Goal: Complete application form: Complete application form

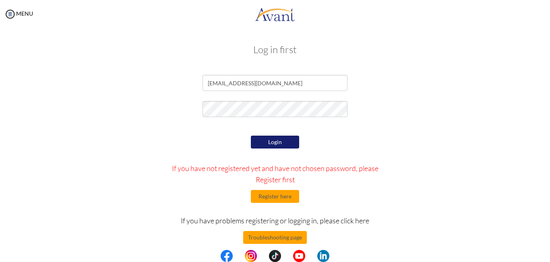
click at [261, 138] on button "Login" at bounding box center [275, 142] width 48 height 13
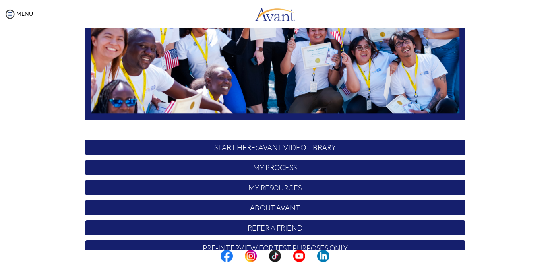
scroll to position [185, 0]
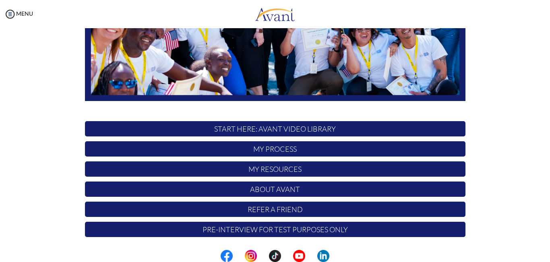
click at [271, 153] on p "My Process" at bounding box center [275, 148] width 381 height 15
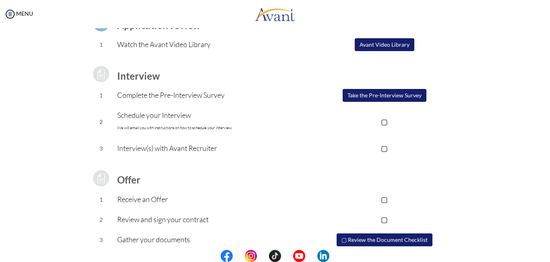
scroll to position [104, 0]
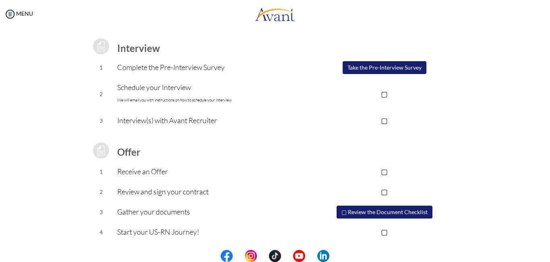
click at [390, 65] on button "Take the Pre-Interview Survey" at bounding box center [385, 67] width 84 height 13
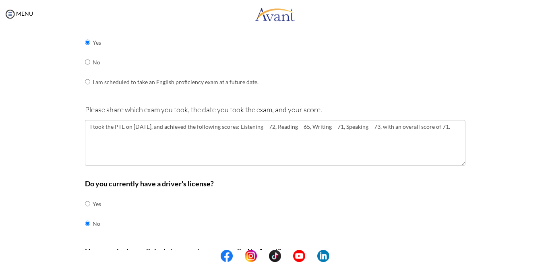
scroll to position [327, 0]
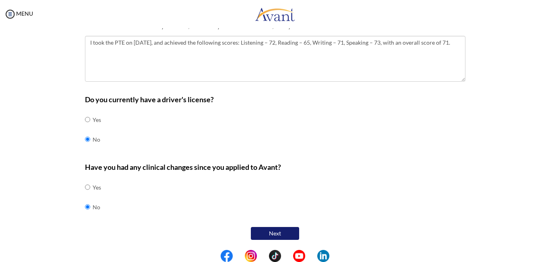
click at [272, 232] on button "Next" at bounding box center [275, 233] width 48 height 13
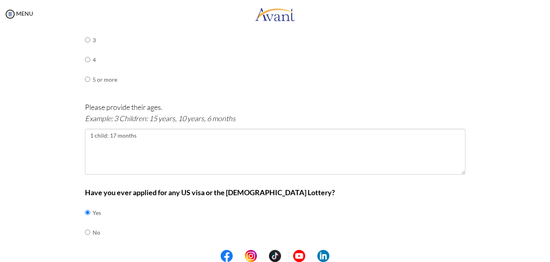
scroll to position [454, 0]
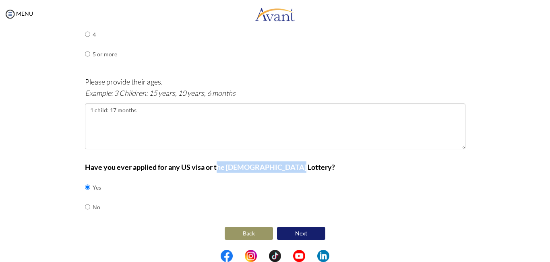
drag, startPoint x: 215, startPoint y: 166, endPoint x: 287, endPoint y: 164, distance: 72.1
click at [287, 164] on b "Have you ever applied for any US visa or the [DEMOGRAPHIC_DATA] Lottery?" at bounding box center [210, 167] width 250 height 9
drag, startPoint x: 212, startPoint y: 167, endPoint x: 288, endPoint y: 165, distance: 75.7
click at [288, 165] on b "Have you ever applied for any US visa or the [DEMOGRAPHIC_DATA] Lottery?" at bounding box center [210, 167] width 250 height 9
copy b "the [DEMOGRAPHIC_DATA] Lottery"
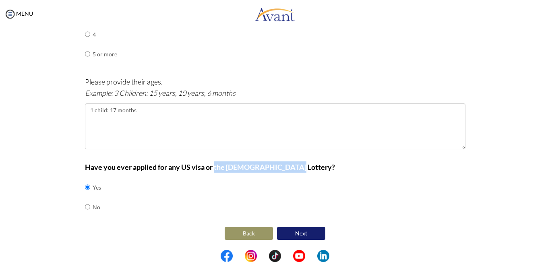
click at [296, 232] on button "Next" at bounding box center [301, 233] width 48 height 13
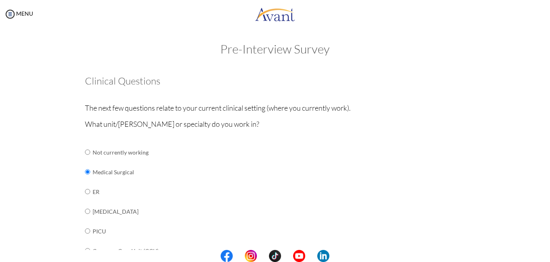
scroll to position [0, 0]
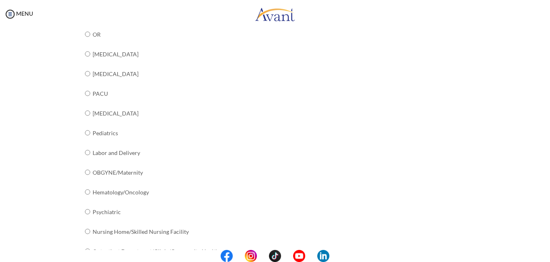
scroll to position [322, 0]
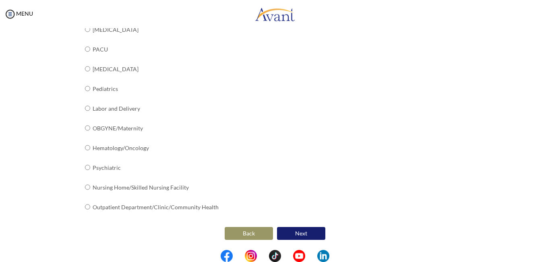
click at [299, 235] on button "Next" at bounding box center [301, 233] width 48 height 13
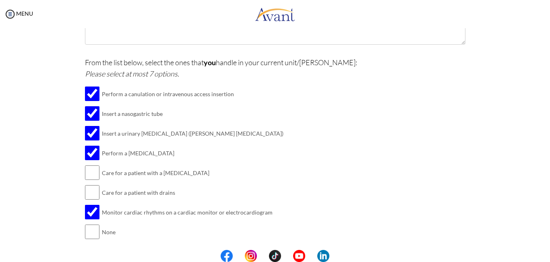
scroll to position [221, 0]
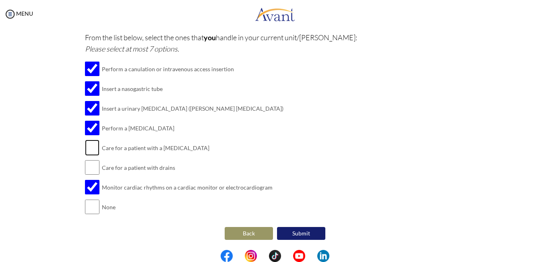
click at [92, 149] on input "checkbox" at bounding box center [92, 148] width 14 height 16
checkbox input "true"
click at [89, 170] on input "checkbox" at bounding box center [92, 167] width 14 height 16
checkbox input "true"
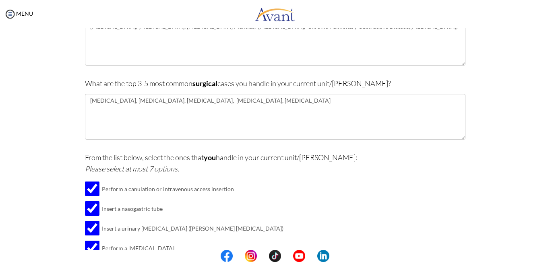
scroll to position [99, 0]
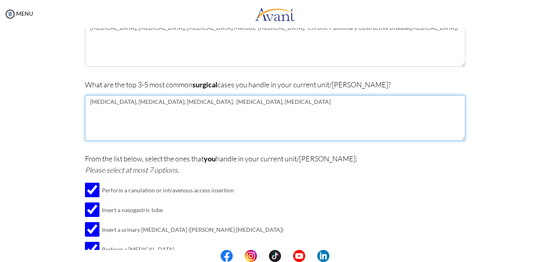
click at [171, 131] on textarea "[MEDICAL_DATA], [MEDICAL_DATA], [MEDICAL_DATA], [MEDICAL_DATA], [MEDICAL_DATA]" at bounding box center [275, 118] width 381 height 46
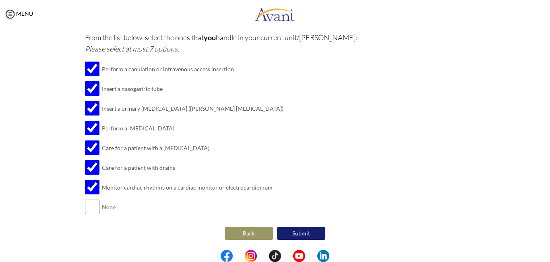
scroll to position [41, 0]
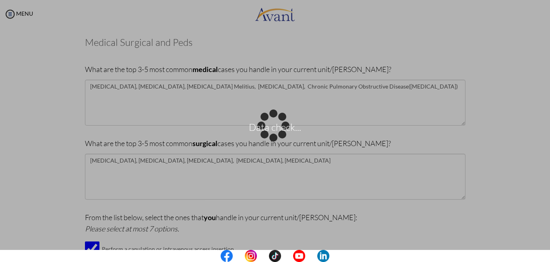
click at [281, 126] on div "Data check..." at bounding box center [274, 131] width 11 height 11
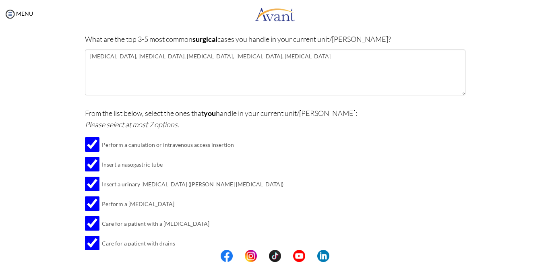
scroll to position [221, 0]
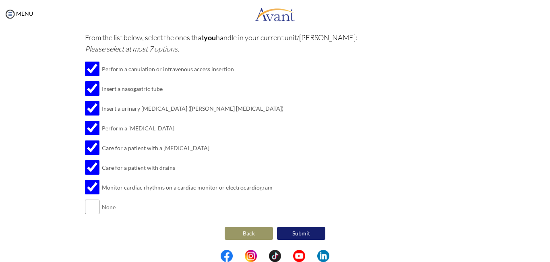
click at [240, 232] on button "Back" at bounding box center [249, 233] width 48 height 13
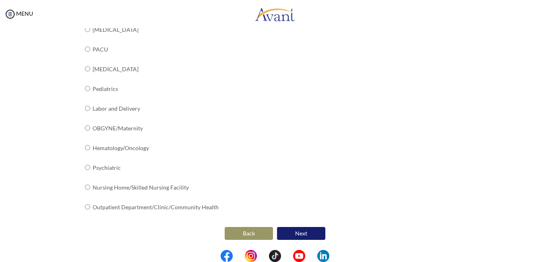
click at [235, 233] on button "Back" at bounding box center [249, 233] width 48 height 13
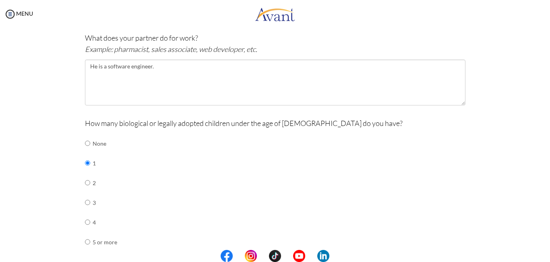
scroll to position [454, 0]
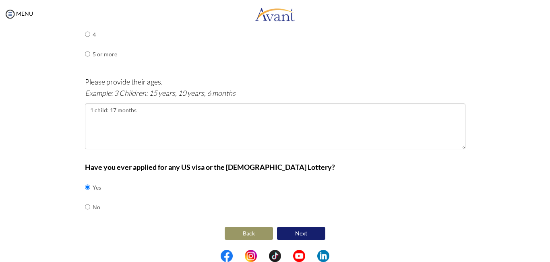
click at [294, 232] on button "Next" at bounding box center [301, 233] width 48 height 13
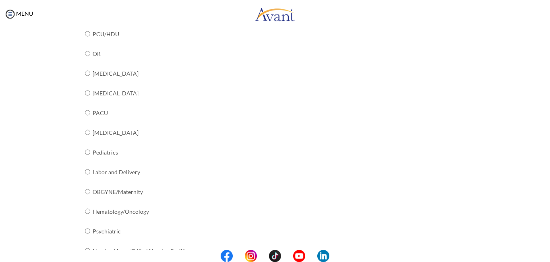
scroll to position [322, 0]
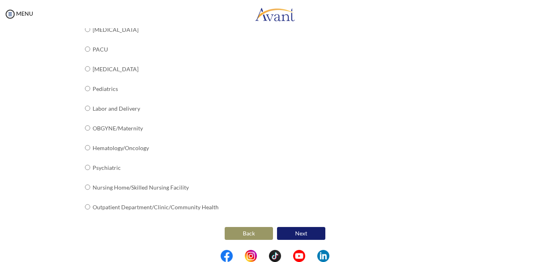
click at [239, 231] on button "Back" at bounding box center [249, 233] width 48 height 13
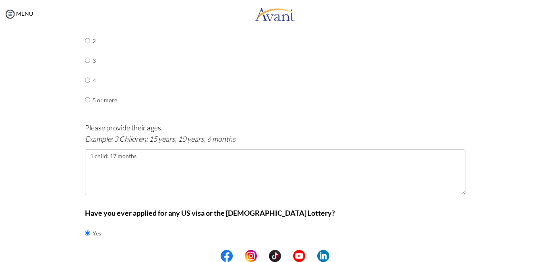
scroll to position [454, 0]
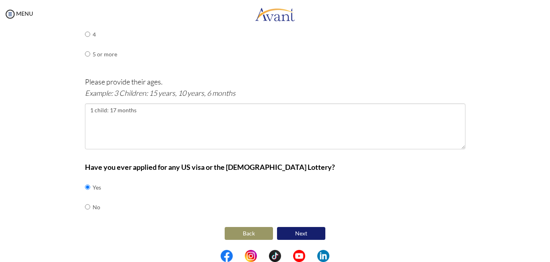
click at [236, 231] on button "Back" at bounding box center [249, 233] width 48 height 13
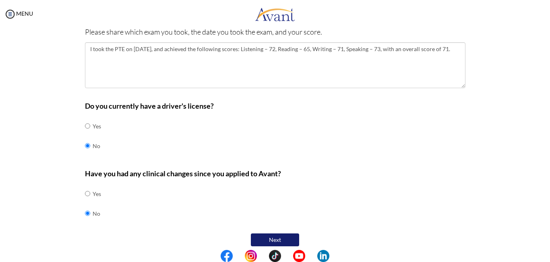
scroll to position [327, 0]
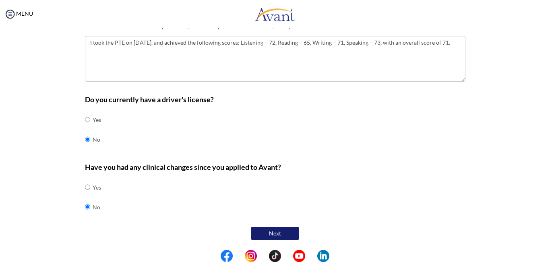
click at [277, 234] on button "Next" at bounding box center [275, 233] width 48 height 13
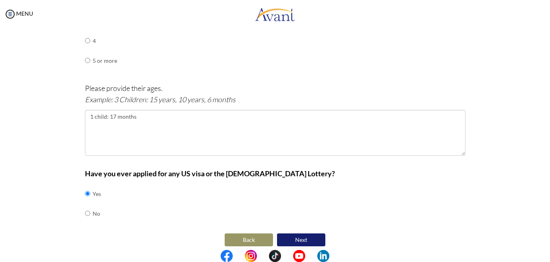
scroll to position [454, 0]
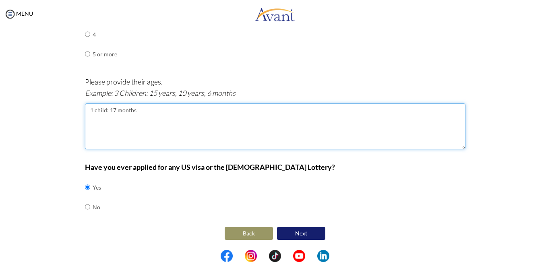
click at [112, 110] on textarea "1 child: 17 months" at bounding box center [275, 126] width 381 height 46
type textarea "1 child: 16 months"
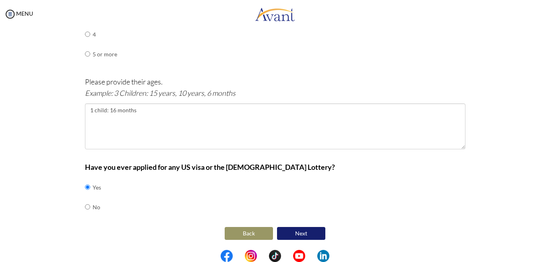
click at [295, 233] on button "Next" at bounding box center [301, 233] width 48 height 13
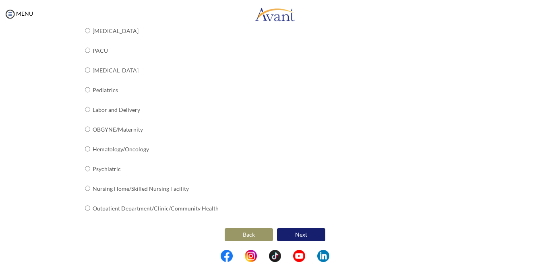
scroll to position [322, 0]
click at [311, 237] on button "Next" at bounding box center [301, 233] width 48 height 13
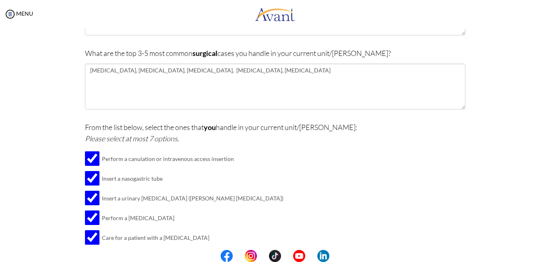
scroll to position [221, 0]
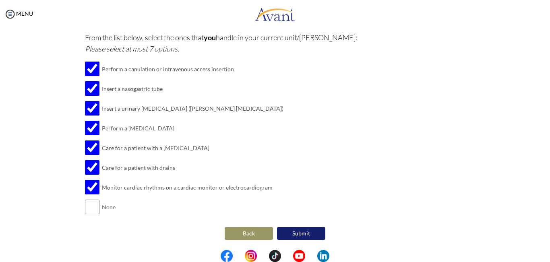
click at [300, 236] on button "Submit" at bounding box center [301, 233] width 48 height 13
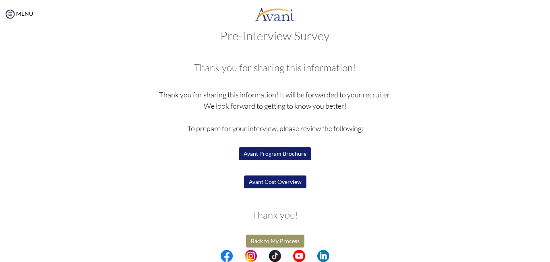
scroll to position [23, 0]
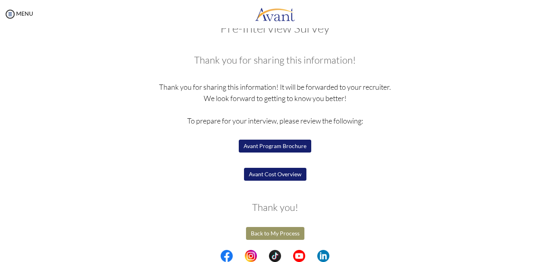
click at [278, 147] on button "Avant Program Brochure" at bounding box center [275, 146] width 72 height 13
